Goal: Transaction & Acquisition: Purchase product/service

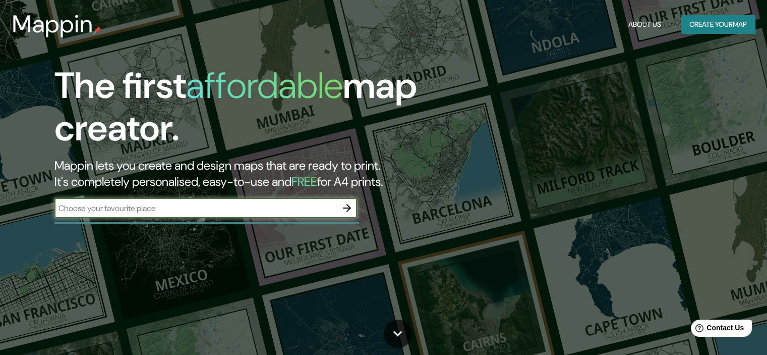
click at [120, 205] on input "text" at bounding box center [195, 208] width 283 height 12
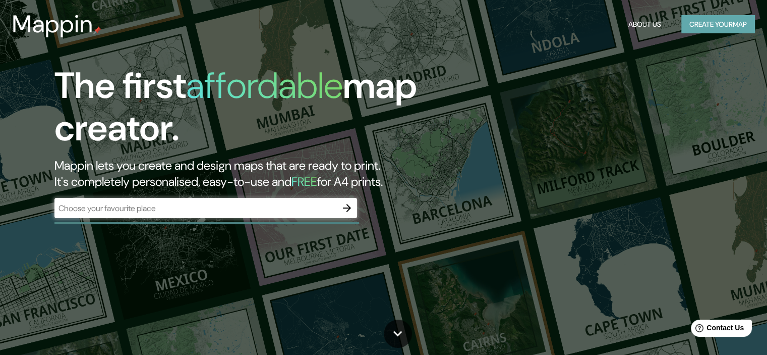
click at [716, 21] on button "Create your map" at bounding box center [719, 24] width 74 height 19
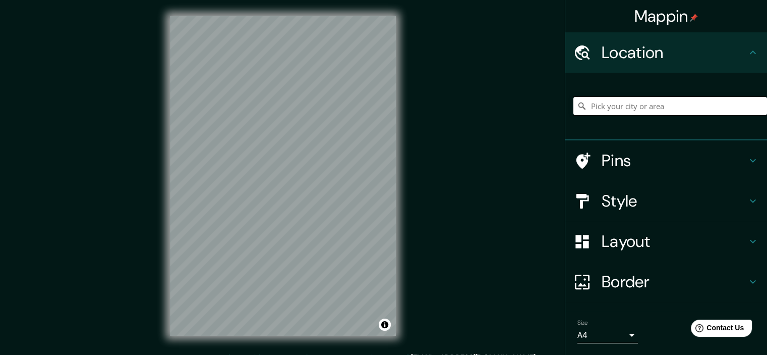
click at [633, 108] on input "Pick your city or area" at bounding box center [671, 106] width 194 height 18
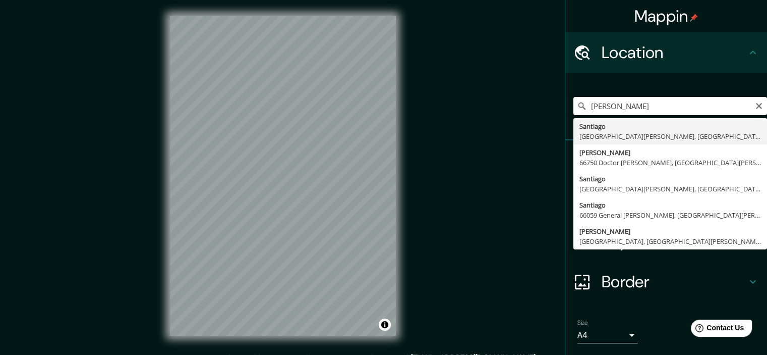
type input "[GEOGRAPHIC_DATA], [GEOGRAPHIC_DATA][PERSON_NAME], [GEOGRAPHIC_DATA]"
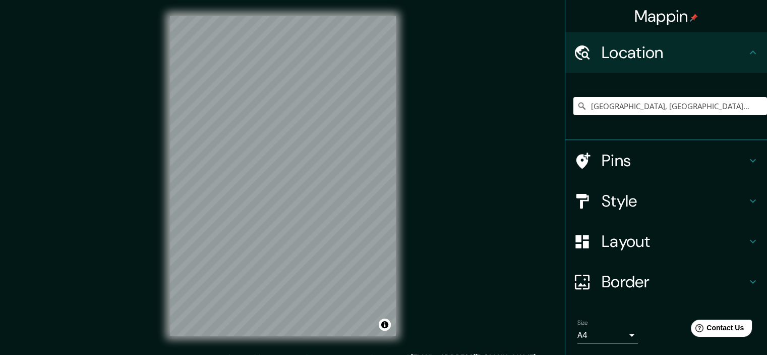
click at [714, 166] on h4 "Pins" at bounding box center [674, 160] width 145 height 20
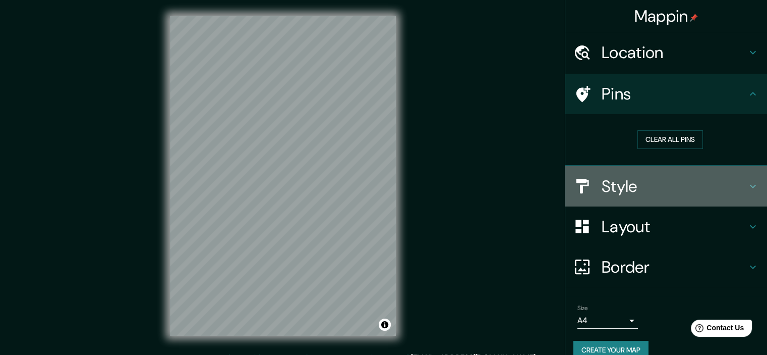
click at [729, 178] on h4 "Style" at bounding box center [674, 186] width 145 height 20
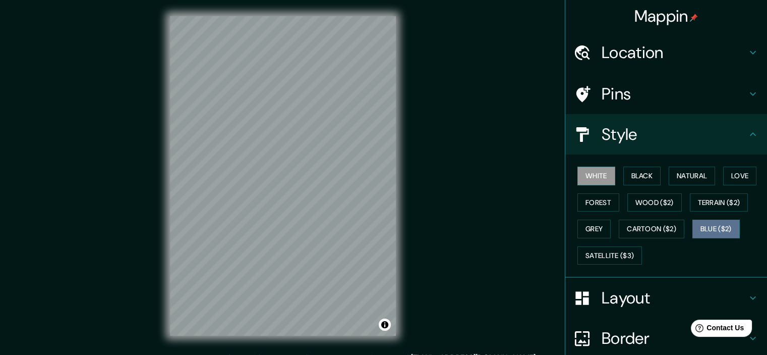
click at [716, 226] on button "Blue ($2)" at bounding box center [716, 228] width 47 height 19
click at [593, 175] on button "White" at bounding box center [597, 176] width 38 height 19
click at [636, 175] on button "Black" at bounding box center [643, 176] width 38 height 19
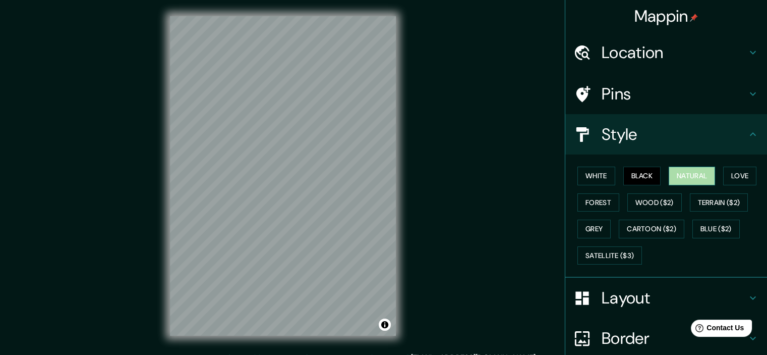
click at [690, 172] on button "Natural" at bounding box center [692, 176] width 46 height 19
click at [590, 174] on button "White" at bounding box center [597, 176] width 38 height 19
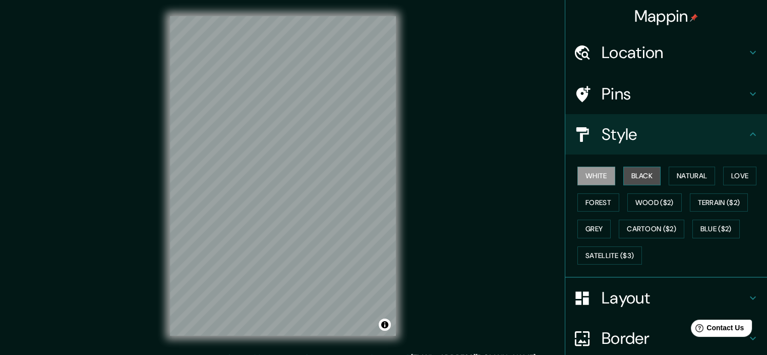
click at [634, 173] on button "Black" at bounding box center [643, 176] width 38 height 19
click at [601, 200] on button "Forest" at bounding box center [599, 202] width 42 height 19
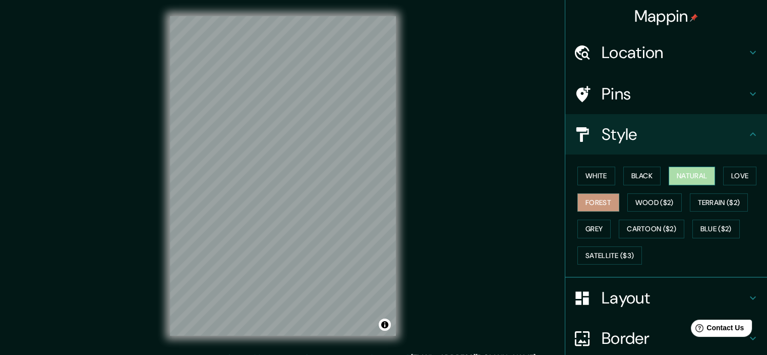
click at [692, 171] on button "Natural" at bounding box center [692, 176] width 46 height 19
click at [736, 168] on button "Love" at bounding box center [740, 176] width 33 height 19
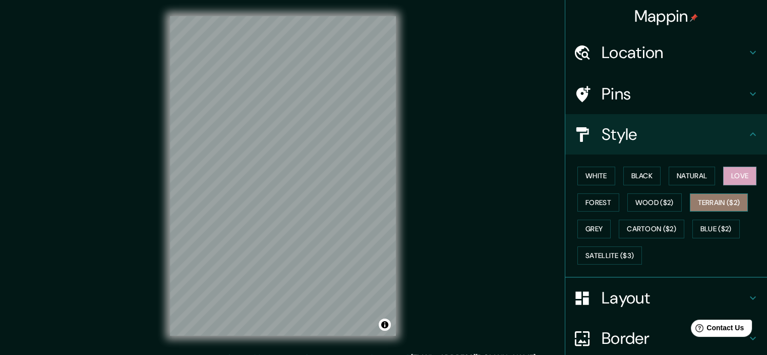
click at [718, 203] on button "Terrain ($2)" at bounding box center [719, 202] width 59 height 19
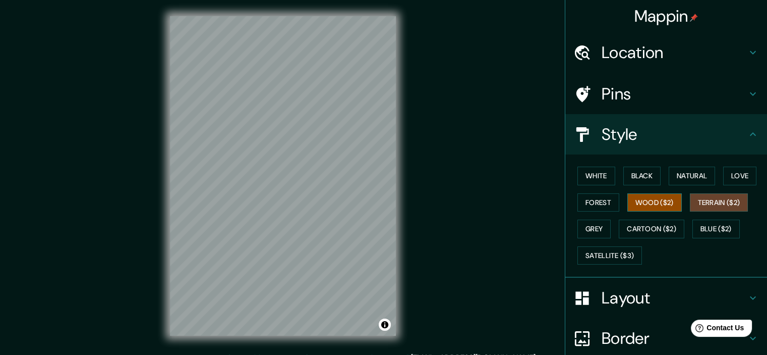
click at [637, 201] on button "Wood ($2)" at bounding box center [655, 202] width 54 height 19
click at [601, 202] on button "Forest" at bounding box center [599, 202] width 42 height 19
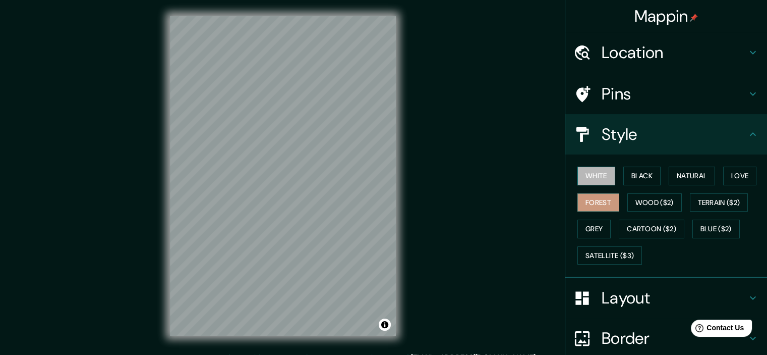
click at [591, 174] on button "White" at bounding box center [597, 176] width 38 height 19
click at [635, 179] on button "Black" at bounding box center [643, 176] width 38 height 19
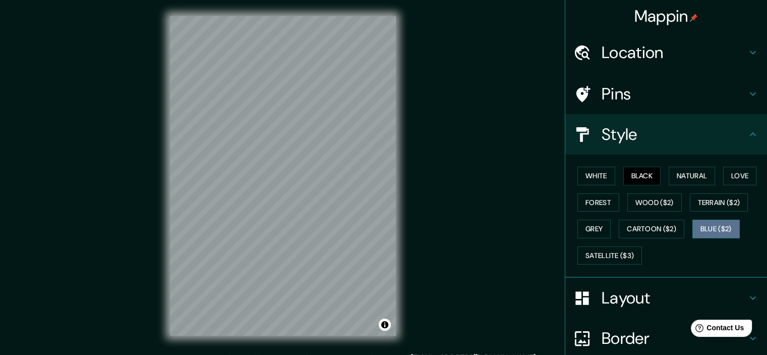
click at [705, 231] on button "Blue ($2)" at bounding box center [716, 228] width 47 height 19
click at [682, 178] on button "Natural" at bounding box center [692, 176] width 46 height 19
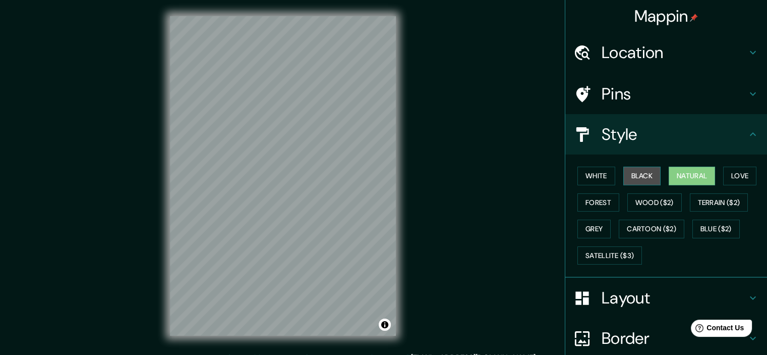
click at [634, 171] on button "Black" at bounding box center [643, 176] width 38 height 19
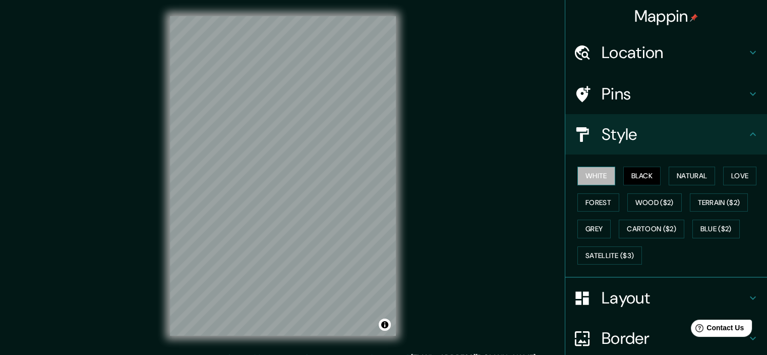
click at [601, 173] on button "White" at bounding box center [597, 176] width 38 height 19
click at [594, 227] on button "Grey" at bounding box center [594, 228] width 33 height 19
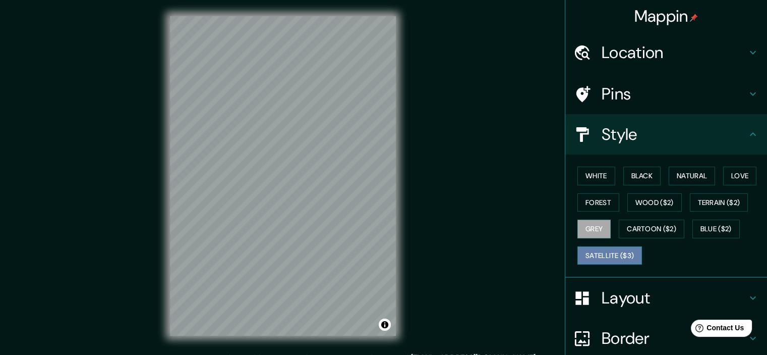
click at [609, 248] on button "Satellite ($3)" at bounding box center [610, 255] width 65 height 19
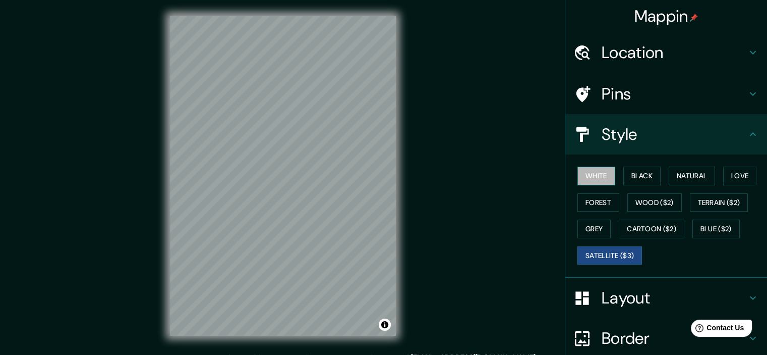
click at [594, 175] on button "White" at bounding box center [597, 176] width 38 height 19
click at [624, 175] on button "Black" at bounding box center [643, 176] width 38 height 19
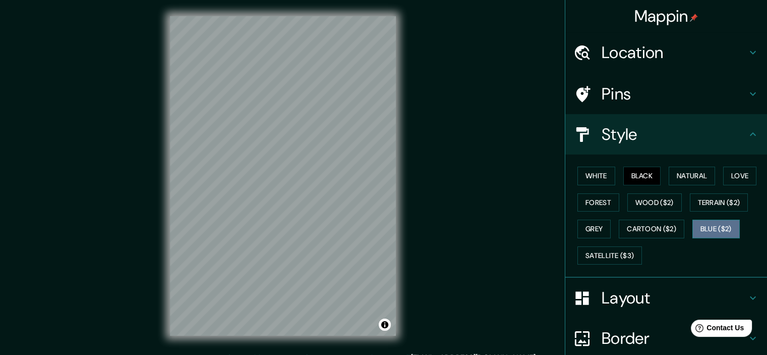
click at [693, 226] on button "Blue ($2)" at bounding box center [716, 228] width 47 height 19
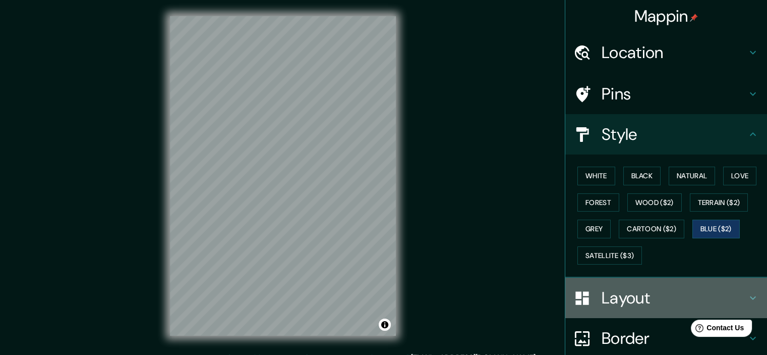
click at [696, 300] on h4 "Layout" at bounding box center [674, 298] width 145 height 20
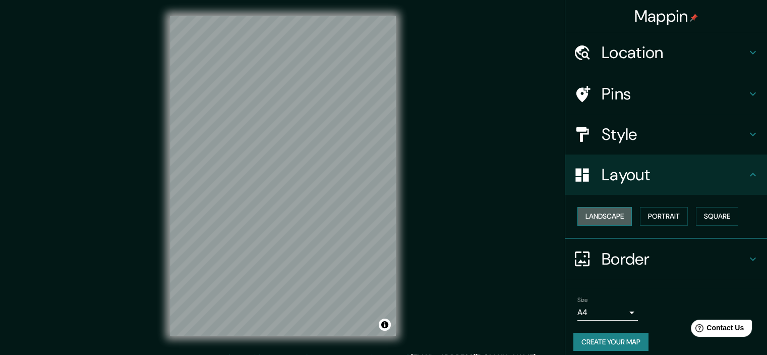
click at [610, 212] on button "Landscape" at bounding box center [605, 216] width 54 height 19
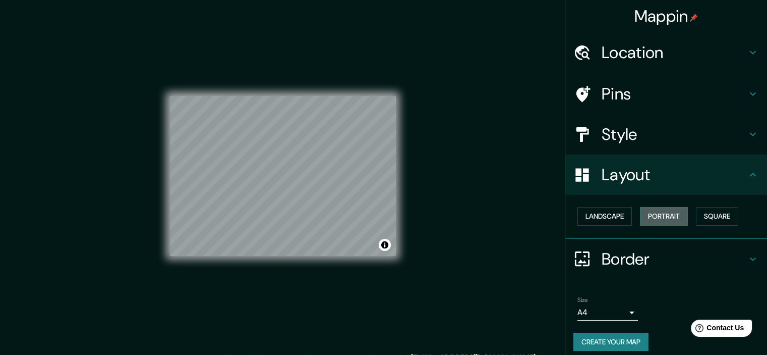
click at [650, 210] on button "Portrait" at bounding box center [664, 216] width 48 height 19
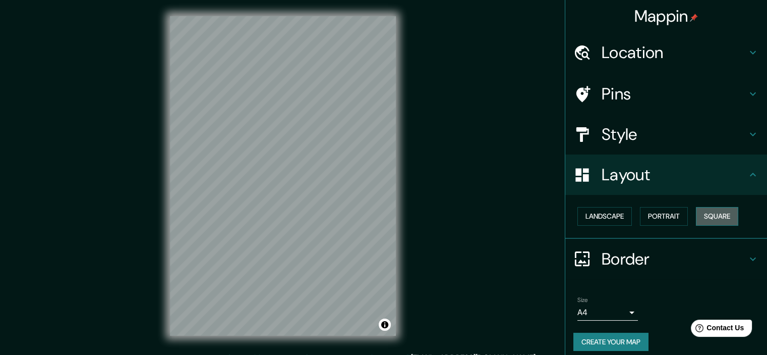
click at [703, 212] on button "Square" at bounding box center [717, 216] width 42 height 19
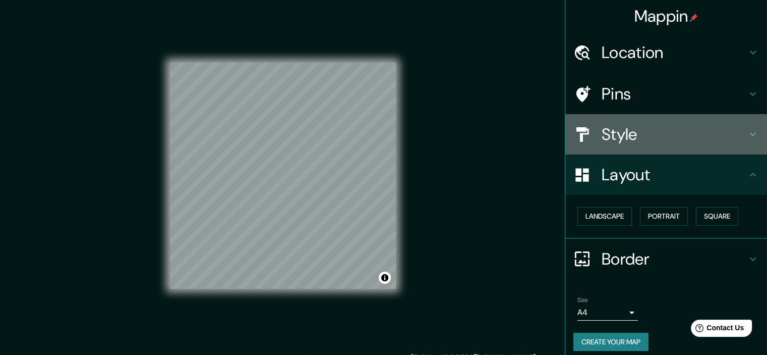
click at [641, 125] on h4 "Style" at bounding box center [674, 134] width 145 height 20
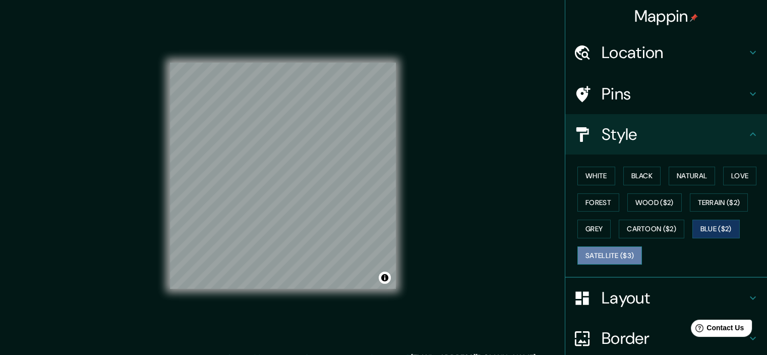
click at [597, 246] on button "Satellite ($3)" at bounding box center [610, 255] width 65 height 19
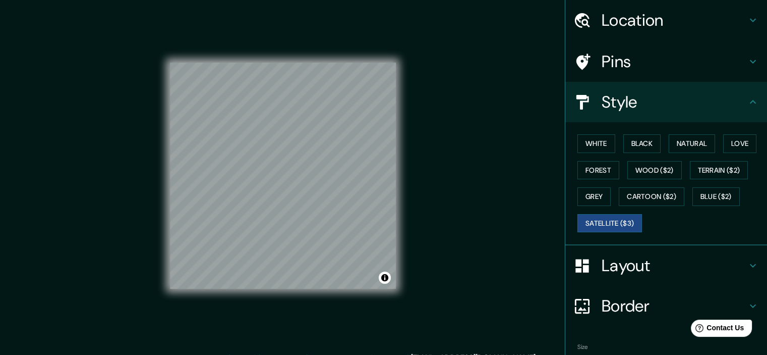
scroll to position [34, 0]
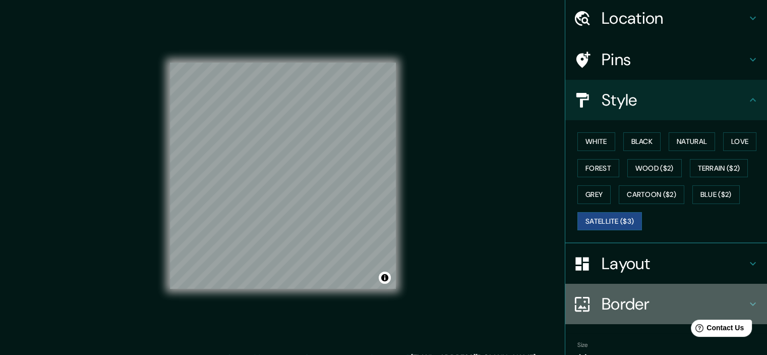
click at [634, 306] on h4 "Border" at bounding box center [674, 304] width 145 height 20
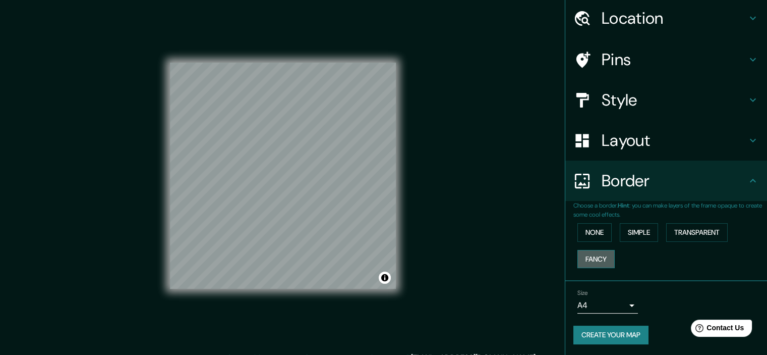
click at [590, 252] on button "Fancy" at bounding box center [596, 259] width 37 height 19
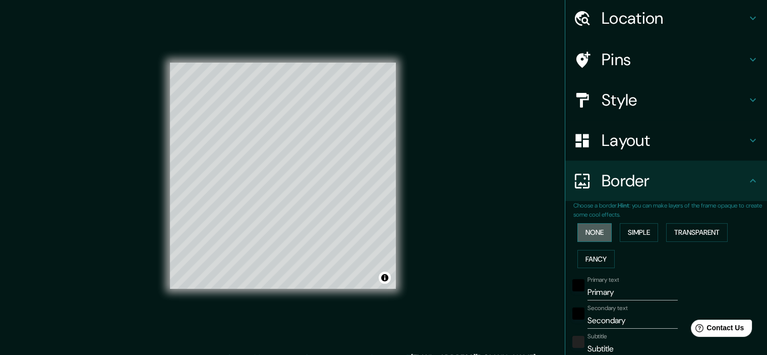
click at [589, 234] on button "None" at bounding box center [595, 232] width 34 height 19
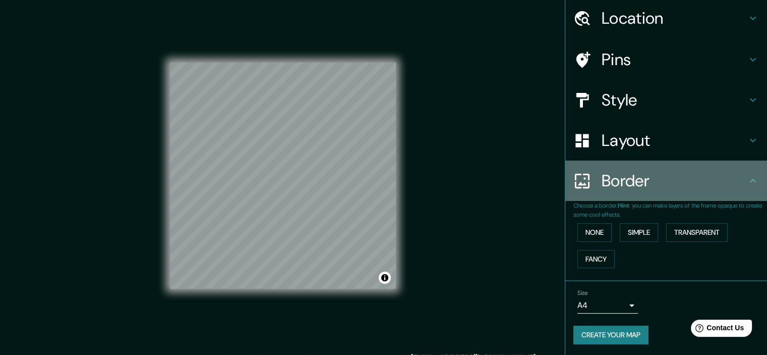
click at [726, 183] on h4 "Border" at bounding box center [674, 181] width 145 height 20
click at [747, 178] on icon at bounding box center [753, 181] width 12 height 12
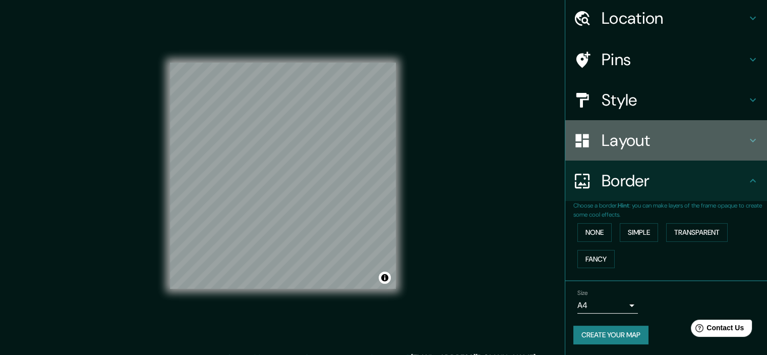
click at [743, 128] on div "Layout" at bounding box center [667, 140] width 202 height 40
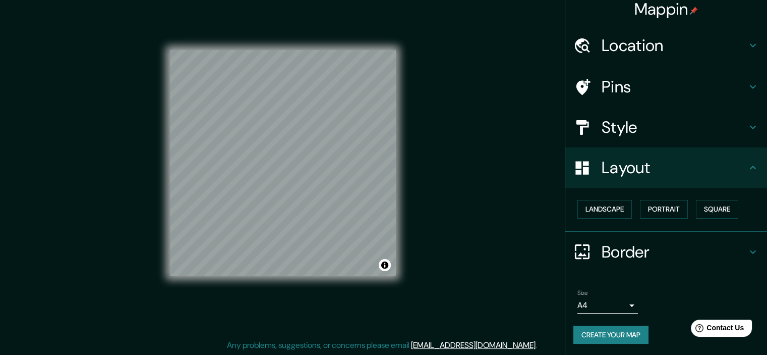
scroll to position [0, 0]
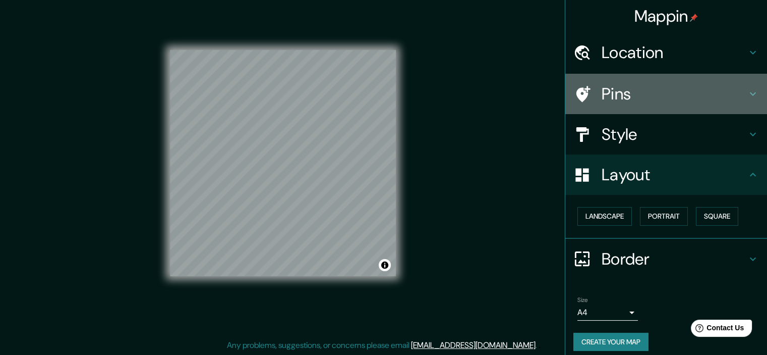
click at [678, 94] on h4 "Pins" at bounding box center [674, 94] width 145 height 20
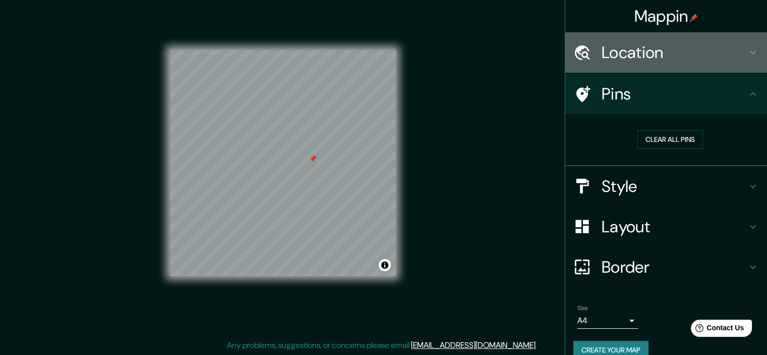
click at [644, 53] on h4 "Location" at bounding box center [674, 52] width 145 height 20
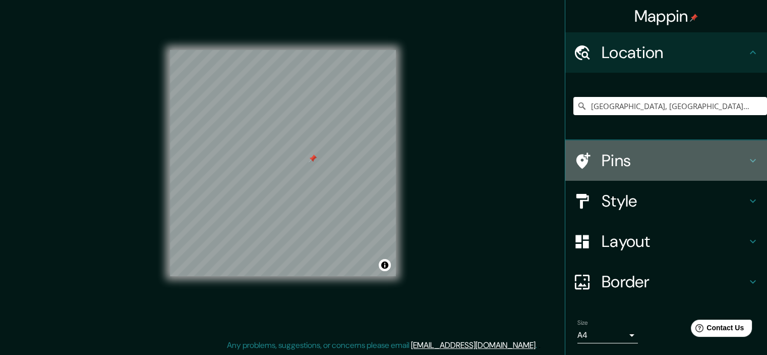
click at [636, 170] on h4 "Pins" at bounding box center [674, 160] width 145 height 20
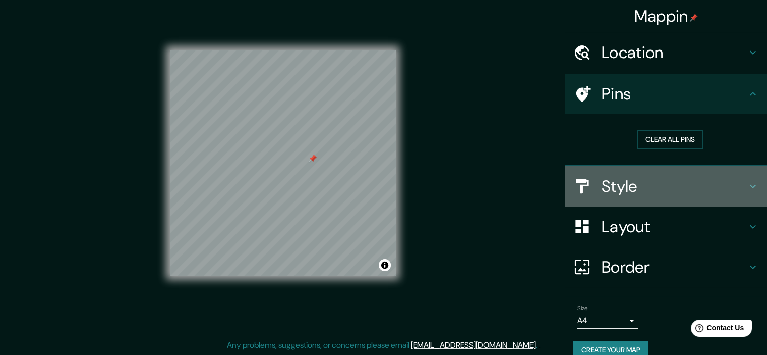
click at [646, 182] on h4 "Style" at bounding box center [674, 186] width 145 height 20
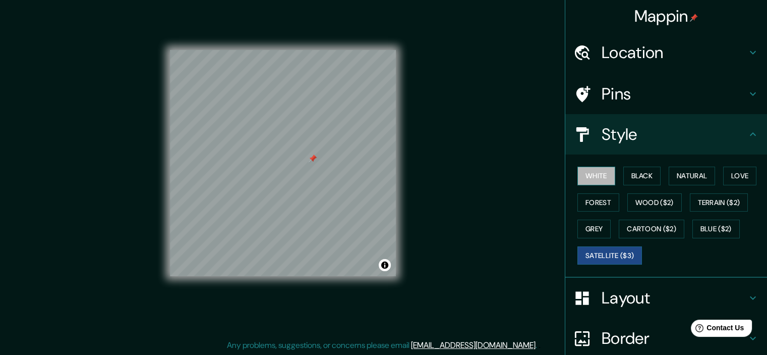
click at [595, 173] on button "White" at bounding box center [597, 176] width 38 height 19
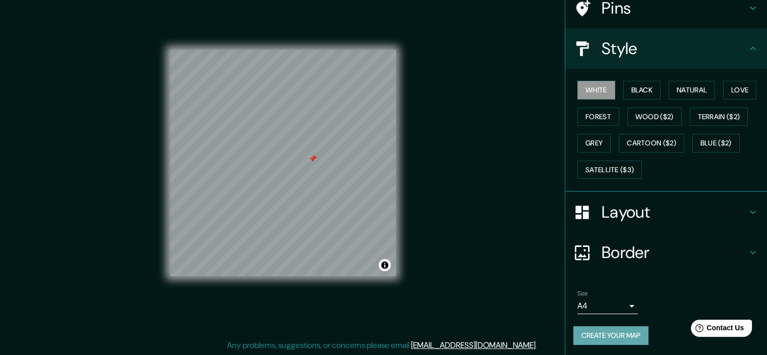
click at [609, 333] on button "Create your map" at bounding box center [611, 335] width 75 height 19
